Goal: Task Accomplishment & Management: Complete application form

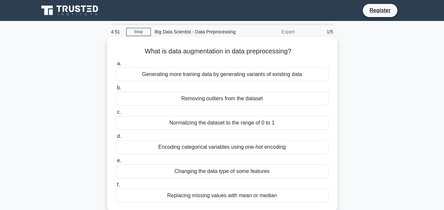
click at [192, 99] on div "Removing outliers from the dataset" at bounding box center [222, 99] width 213 height 14
click at [116, 90] on input "b. Removing outliers from the dataset" at bounding box center [116, 88] width 0 height 4
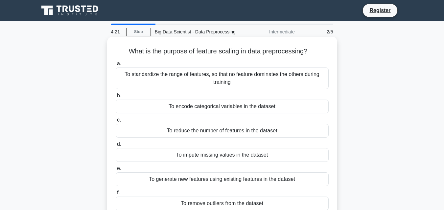
click at [223, 104] on div "To encode categorical variables in the dataset" at bounding box center [222, 107] width 213 height 14
click at [116, 98] on input "b. To encode categorical variables in the dataset" at bounding box center [116, 96] width 0 height 4
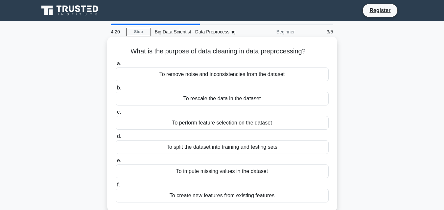
click at [236, 95] on div "To rescale the data in the dataset" at bounding box center [222, 99] width 213 height 14
click at [116, 90] on input "b. To rescale the data in the dataset" at bounding box center [116, 88] width 0 height 4
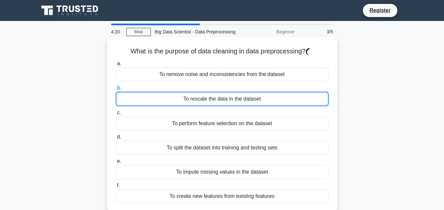
click at [236, 95] on div "To rescale the data in the dataset" at bounding box center [222, 99] width 213 height 14
click at [116, 90] on input "b. To rescale the data in the dataset" at bounding box center [116, 88] width 0 height 4
click at [236, 95] on div "To rescale the data in the dataset" at bounding box center [222, 99] width 213 height 14
click at [116, 90] on input "b. To rescale the data in the dataset" at bounding box center [116, 88] width 0 height 4
click at [236, 95] on div "To rescale the data in the dataset" at bounding box center [222, 99] width 213 height 14
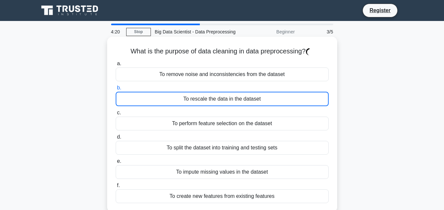
click at [116, 90] on input "b. To rescale the data in the dataset" at bounding box center [116, 88] width 0 height 4
click at [236, 95] on div "To rescale the data in the dataset" at bounding box center [222, 99] width 213 height 14
click at [116, 90] on input "b. To rescale the data in the dataset" at bounding box center [116, 88] width 0 height 4
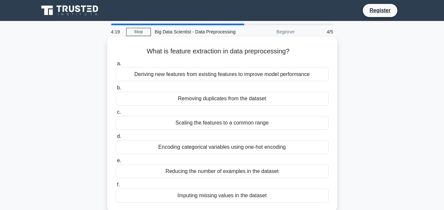
click at [272, 126] on div "Scaling the features to a common range" at bounding box center [222, 123] width 213 height 14
click at [116, 115] on input "c. Scaling the features to a common range" at bounding box center [116, 112] width 0 height 4
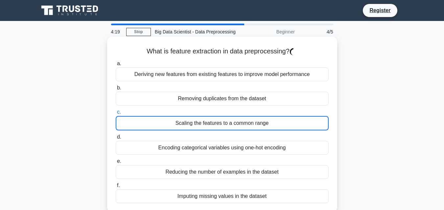
click at [266, 151] on div "Encoding categorical variables using one-hot encoding" at bounding box center [222, 148] width 213 height 14
click at [116, 140] on input "d. Encoding categorical variables using one-hot encoding" at bounding box center [116, 137] width 0 height 4
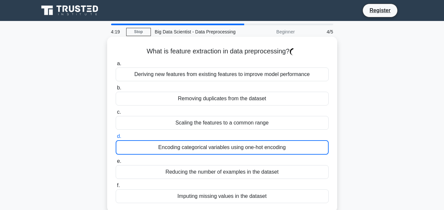
click at [236, 169] on div "Reducing the number of examples in the dataset" at bounding box center [222, 172] width 213 height 14
click at [116, 164] on input "e. Reducing the number of examples in the dataset" at bounding box center [116, 162] width 0 height 4
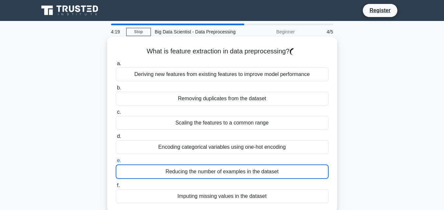
click at [283, 99] on div "Removing duplicates from the dataset" at bounding box center [222, 99] width 213 height 14
click at [116, 90] on input "b. Removing duplicates from the dataset" at bounding box center [116, 88] width 0 height 4
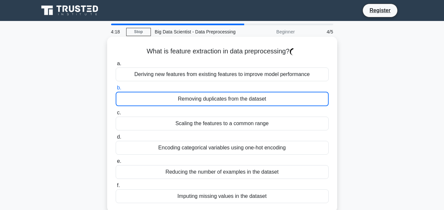
click at [283, 98] on div "Removing duplicates from the dataset" at bounding box center [222, 99] width 213 height 14
click at [116, 90] on input "b. Removing duplicates from the dataset" at bounding box center [116, 88] width 0 height 4
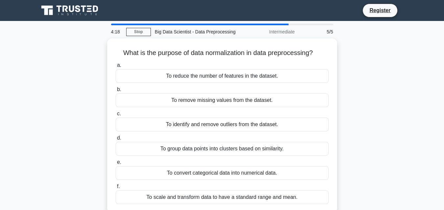
click at [236, 160] on label "e. To convert categorical data into numerical data." at bounding box center [222, 170] width 213 height 22
click at [116, 161] on input "e. To convert categorical data into numerical data." at bounding box center [116, 163] width 0 height 4
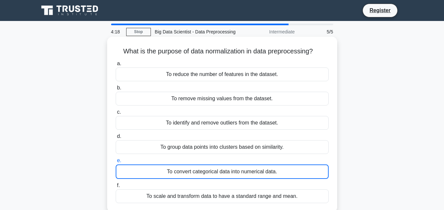
click at [235, 167] on div "To convert categorical data into numerical data." at bounding box center [222, 172] width 213 height 14
click at [116, 163] on input "e. To convert categorical data into numerical data." at bounding box center [116, 161] width 0 height 4
drag, startPoint x: 278, startPoint y: 131, endPoint x: 248, endPoint y: 104, distance: 40.4
click at [278, 131] on div "a. To reduce the number of features in the dataset. b. To remove missing values…" at bounding box center [222, 131] width 221 height 146
click at [225, 92] on label "b. To remove missing values from the dataset." at bounding box center [222, 95] width 213 height 22
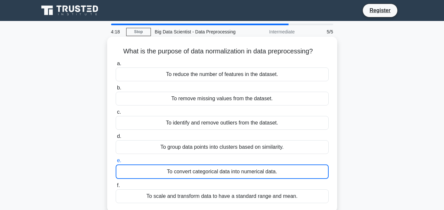
click at [116, 90] on input "b. To remove missing values from the dataset." at bounding box center [116, 88] width 0 height 4
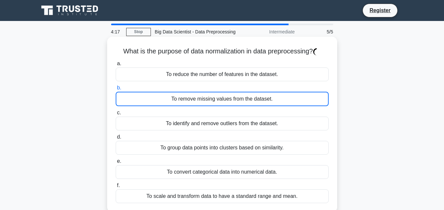
drag, startPoint x: 234, startPoint y: 92, endPoint x: 242, endPoint y: 100, distance: 10.7
click at [237, 95] on div "To remove missing values from the dataset." at bounding box center [222, 99] width 213 height 14
click at [248, 110] on label "c. To identify and remove outliers from the dataset." at bounding box center [222, 120] width 213 height 22
click at [116, 111] on input "c. To identify and remove outliers from the dataset." at bounding box center [116, 113] width 0 height 4
